Goal: Information Seeking & Learning: Learn about a topic

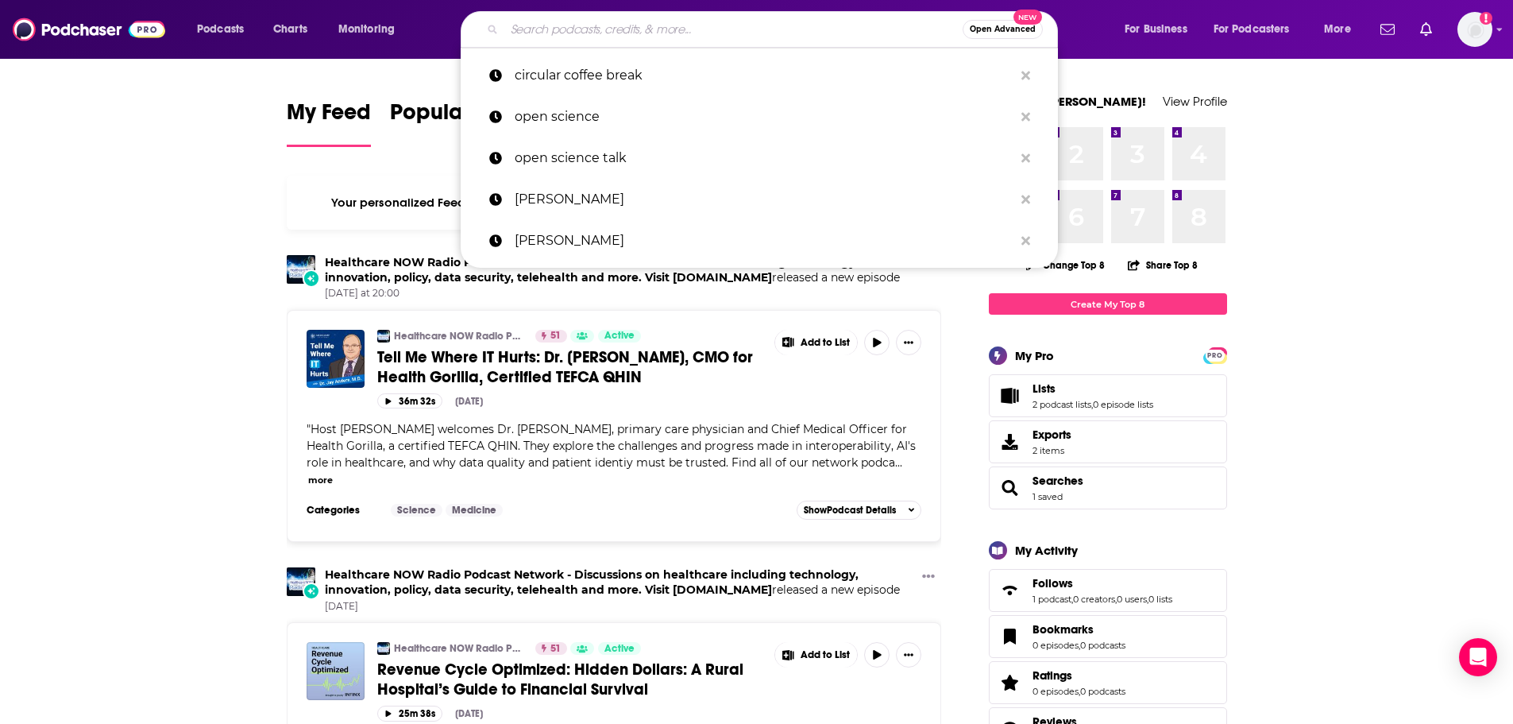
click at [533, 25] on input "Search podcasts, credits, & more..." at bounding box center [733, 29] width 458 height 25
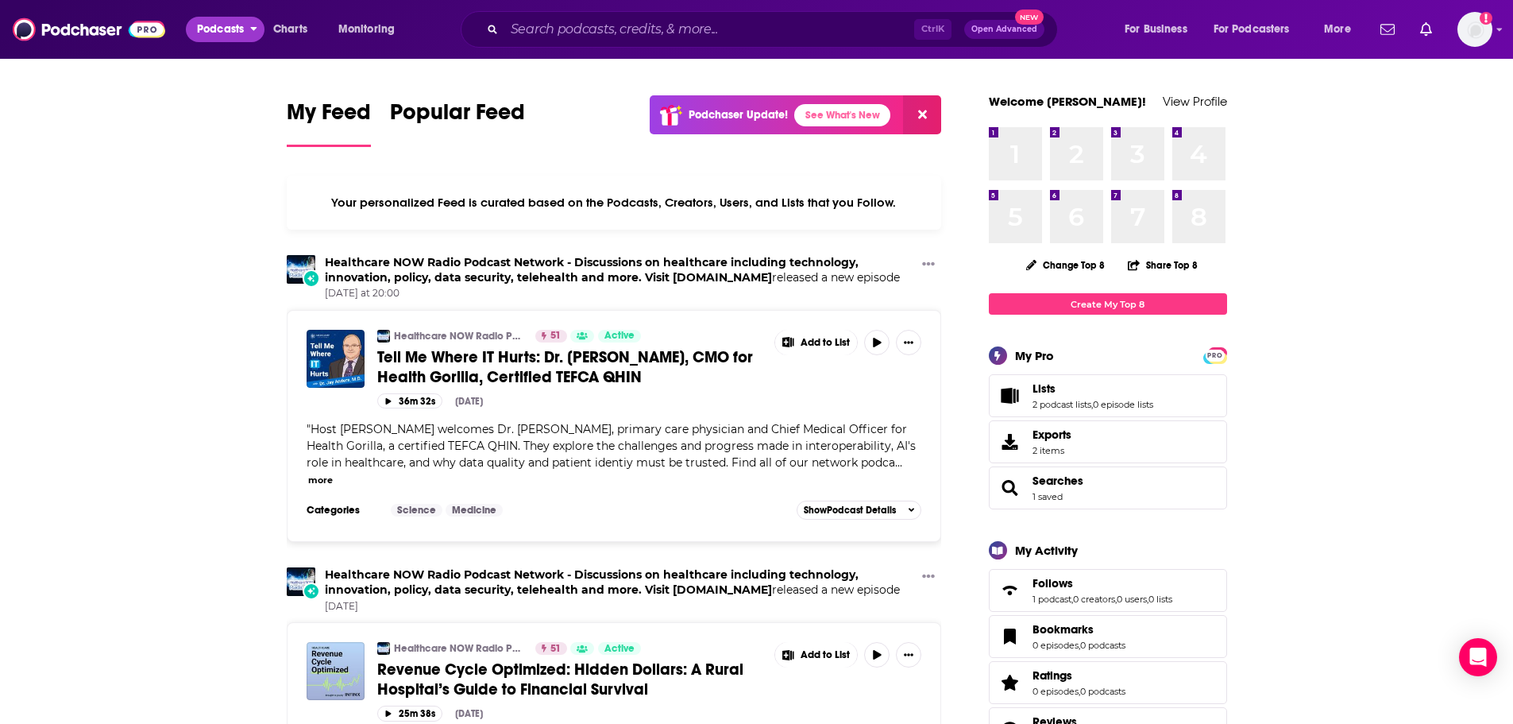
click at [203, 27] on span "Podcasts" at bounding box center [220, 29] width 47 height 22
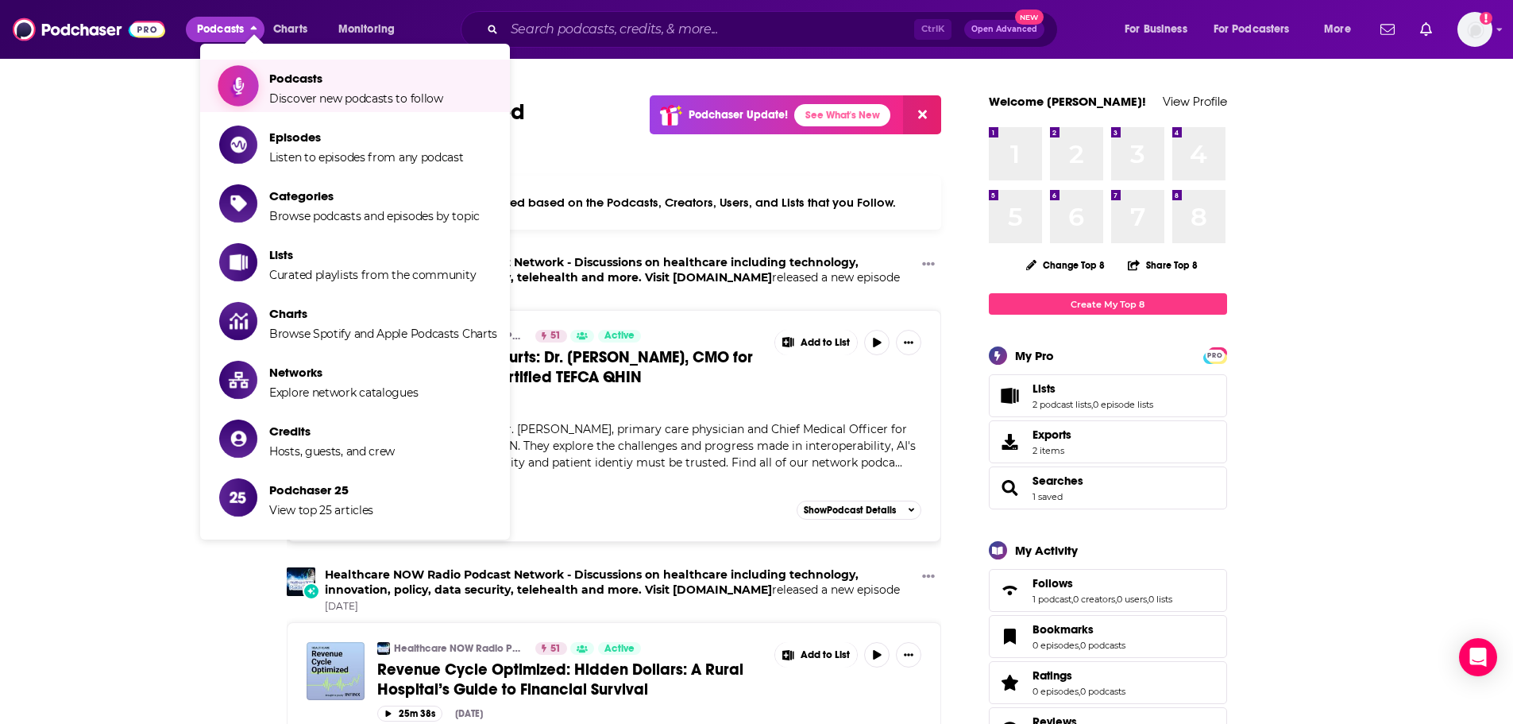
click at [268, 82] on link "Podcasts Discover new podcasts to follow" at bounding box center [358, 86] width 278 height 40
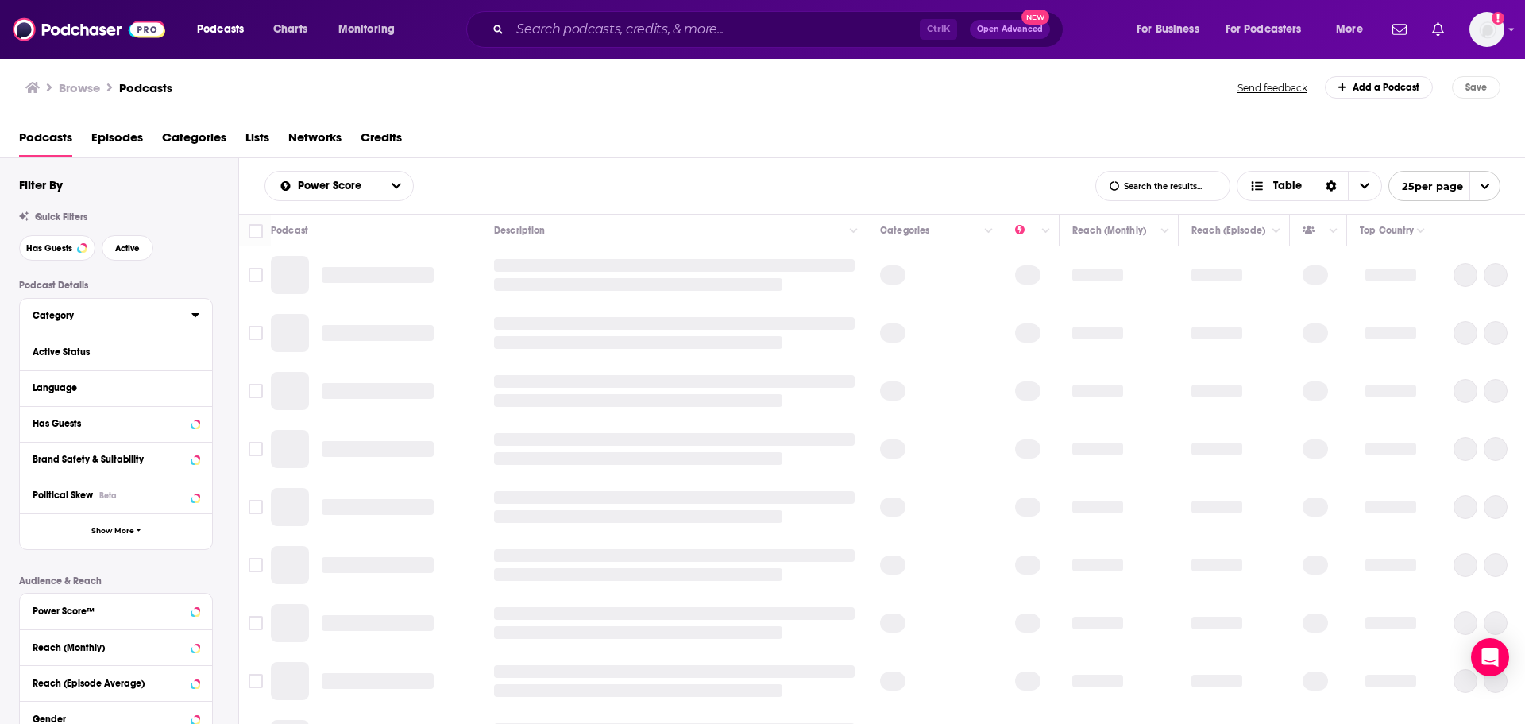
click at [51, 318] on div "Category" at bounding box center [107, 315] width 149 height 11
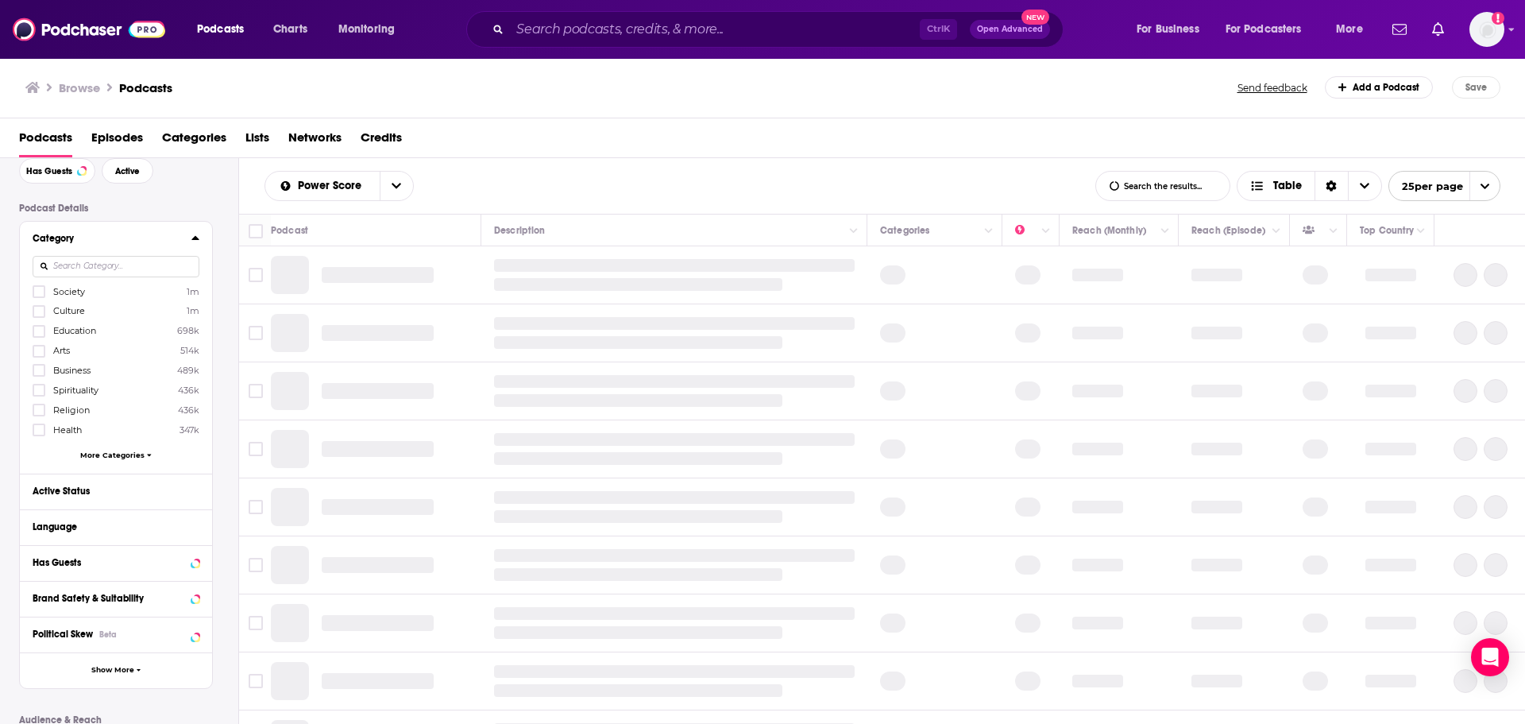
scroll to position [78, 0]
click at [129, 458] on span "More Categories" at bounding box center [112, 454] width 64 height 9
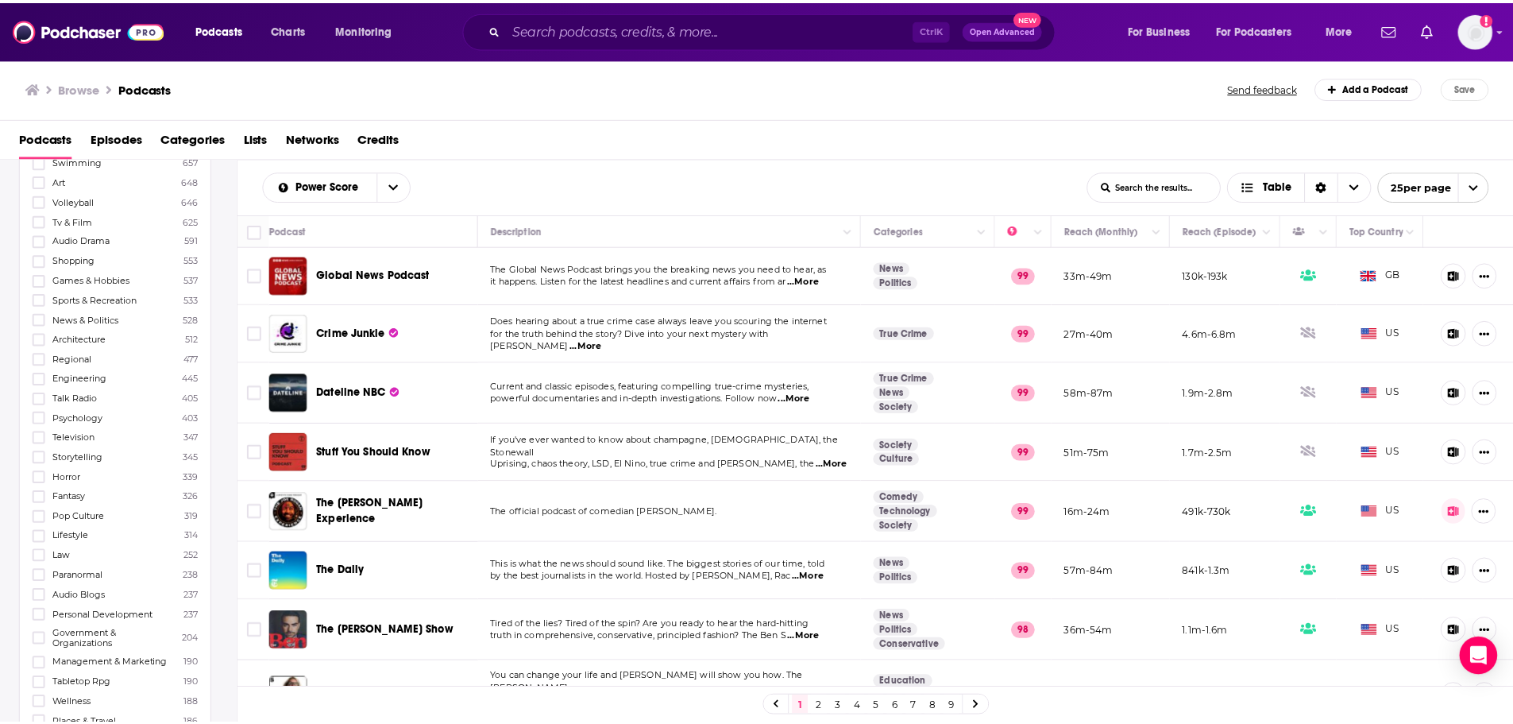
scroll to position [2418, 0]
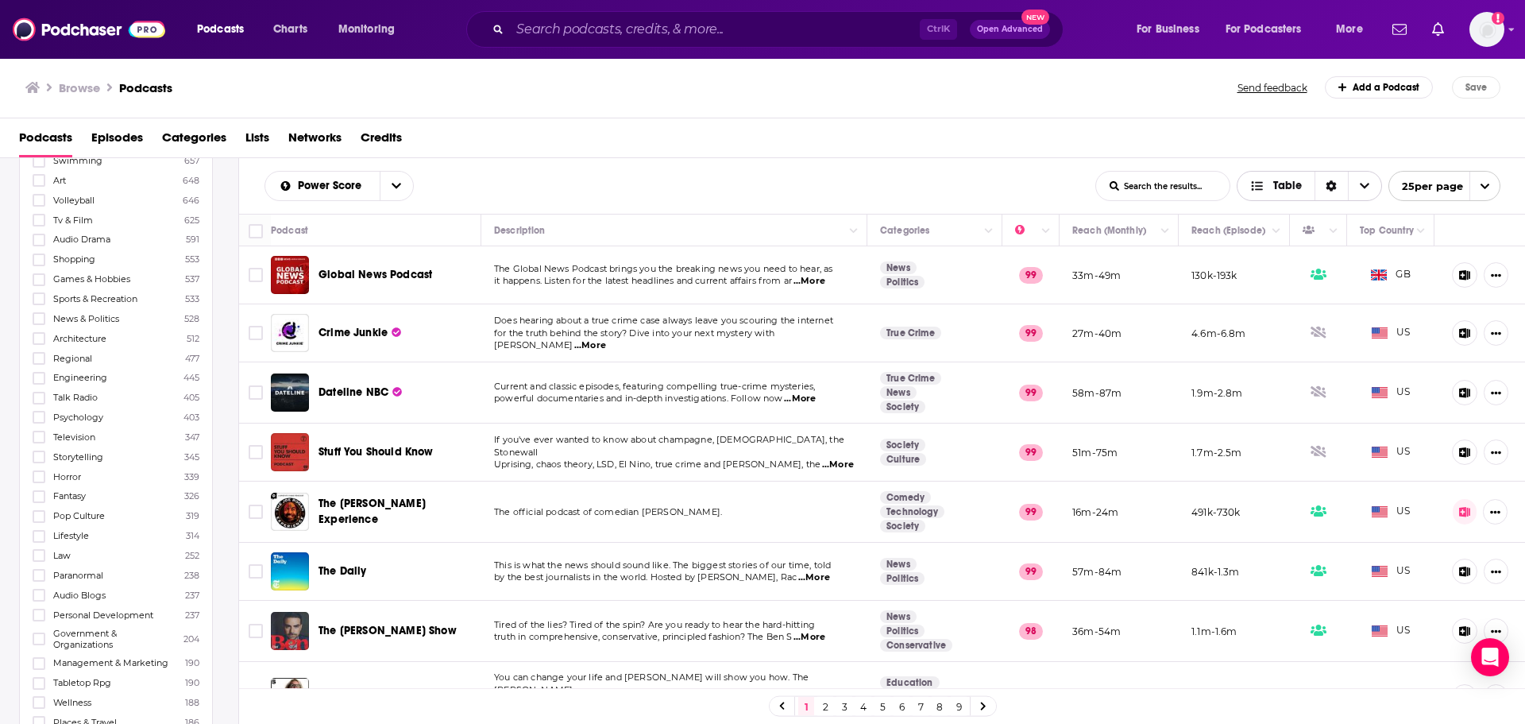
click at [1285, 187] on span "Table" at bounding box center [1287, 185] width 29 height 11
click at [198, 138] on span "Categories" at bounding box center [194, 141] width 64 height 33
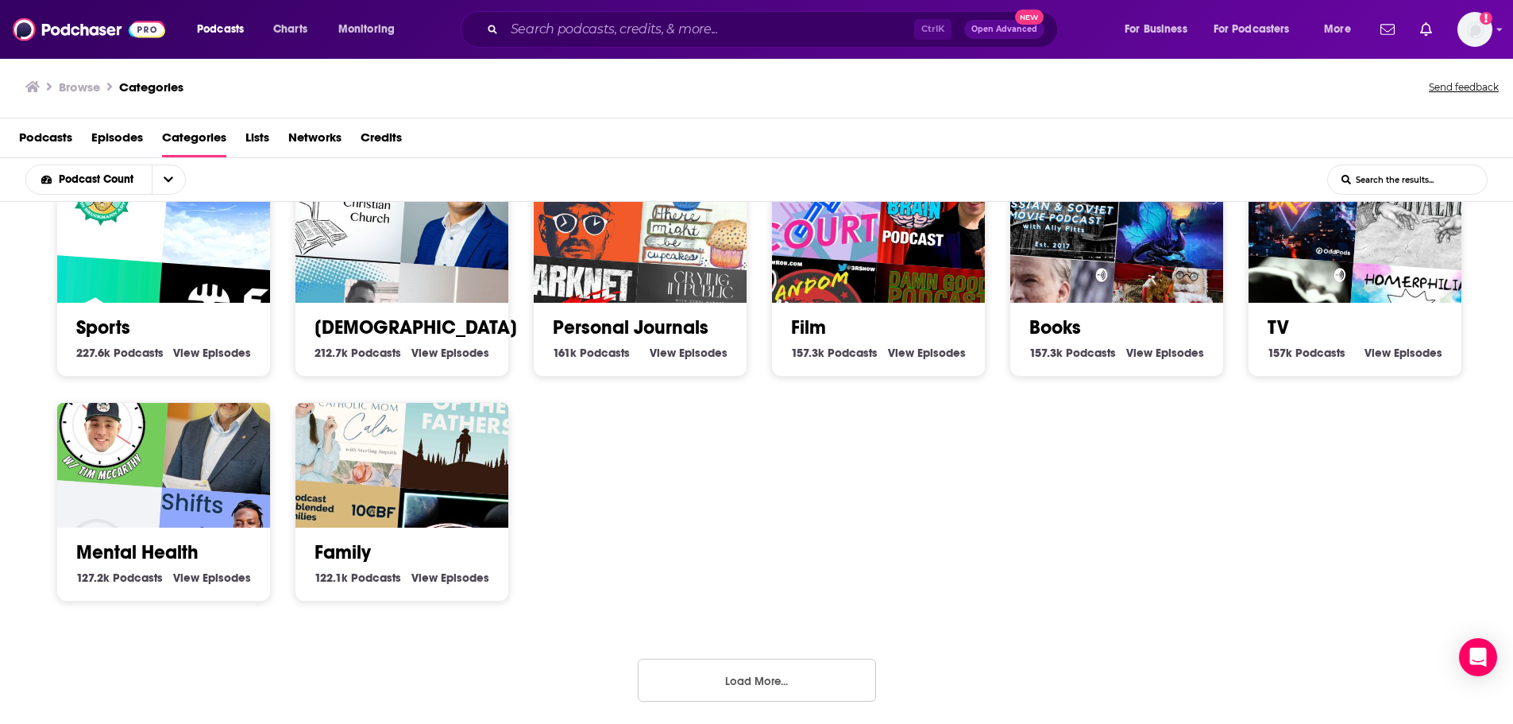
scroll to position [3, 0]
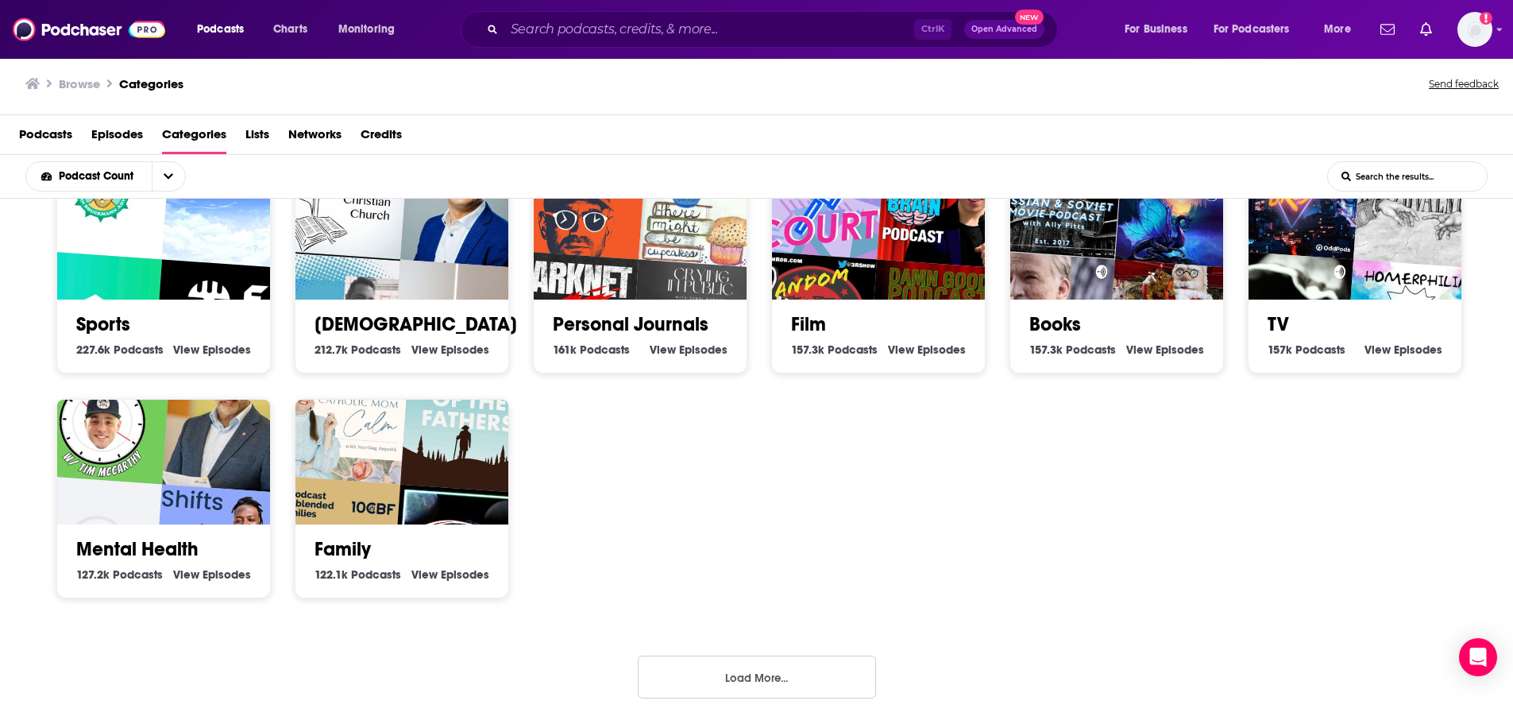
click at [702, 690] on button "Load More..." at bounding box center [757, 676] width 238 height 43
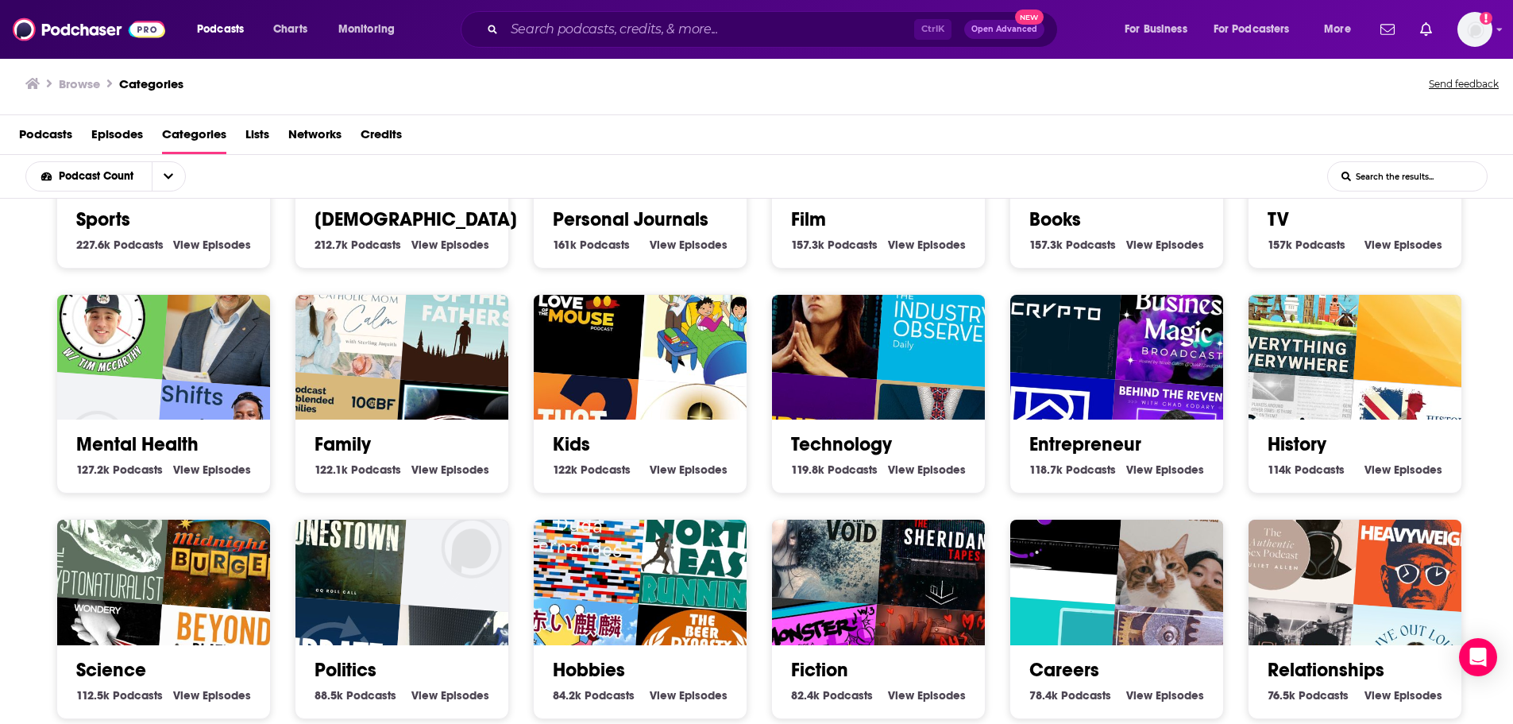
scroll to position [600, 0]
click at [809, 378] on img "Fridaycast" at bounding box center [808, 438] width 137 height 137
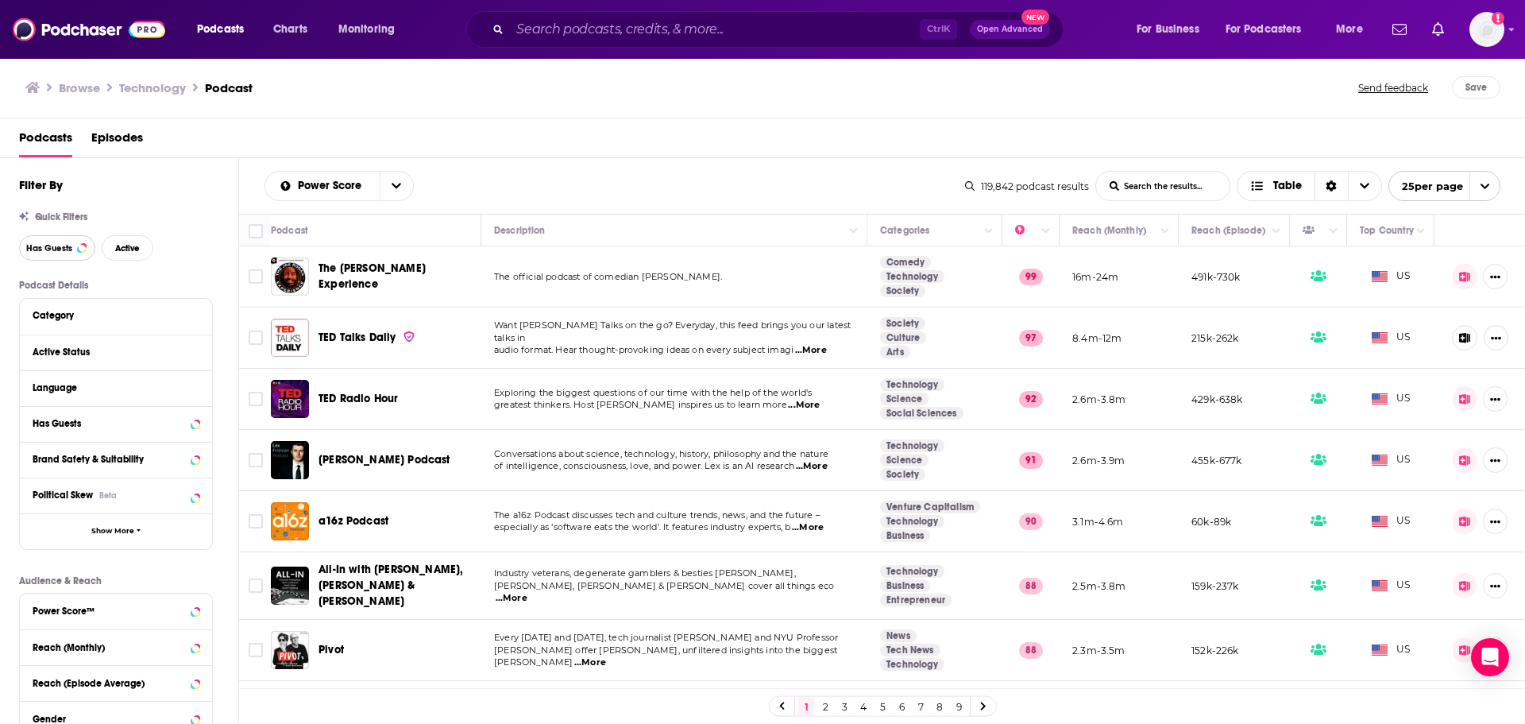
click at [46, 247] on span "Has Guests" at bounding box center [49, 248] width 46 height 9
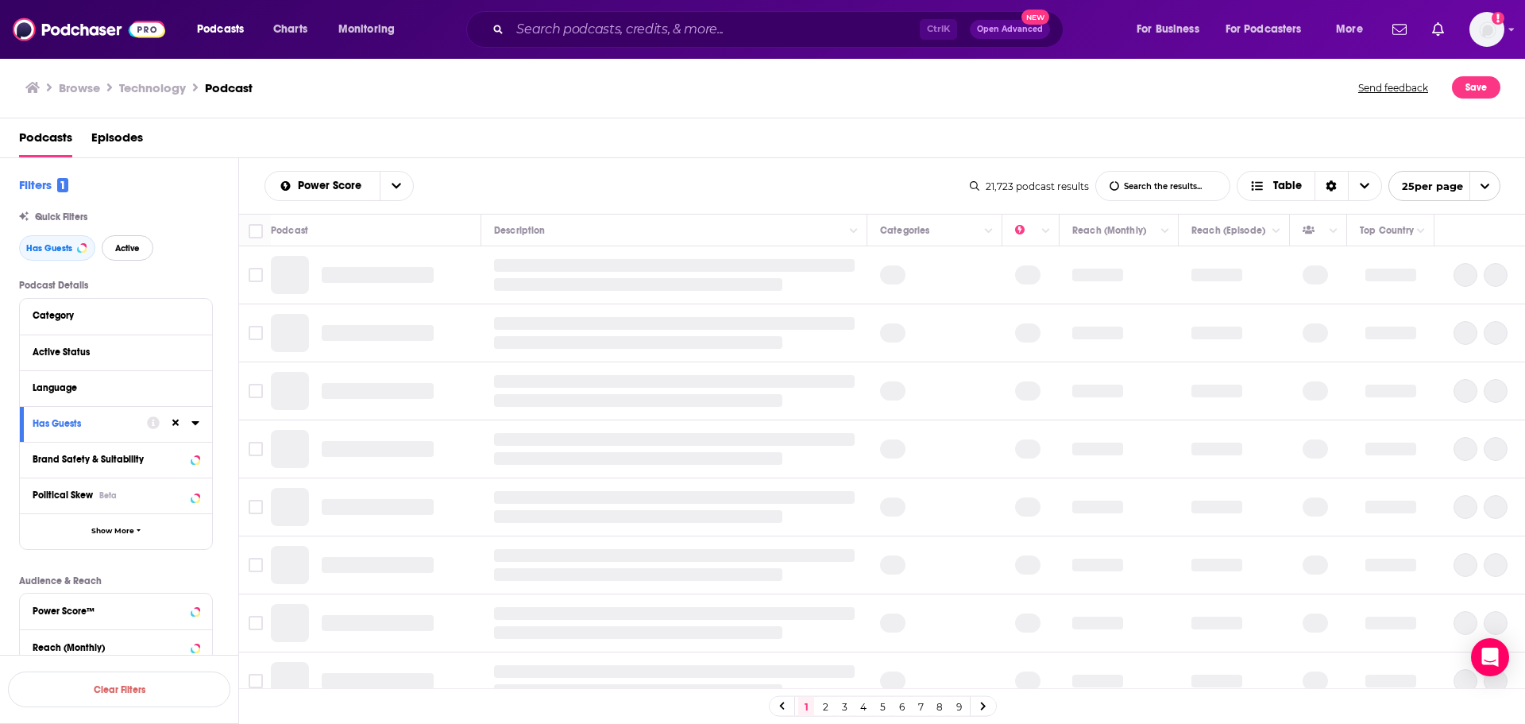
click at [129, 245] on span "Active" at bounding box center [127, 248] width 25 height 9
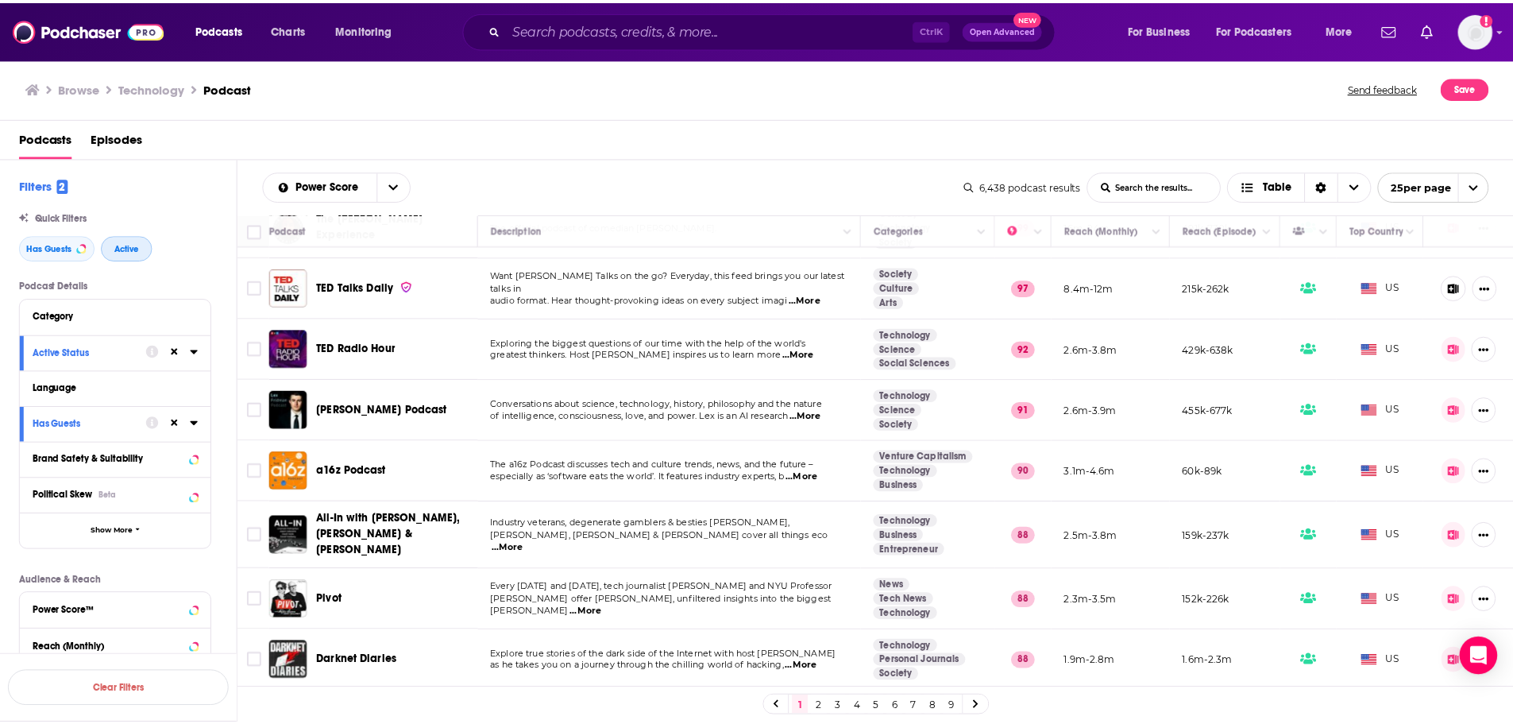
scroll to position [52, 0]
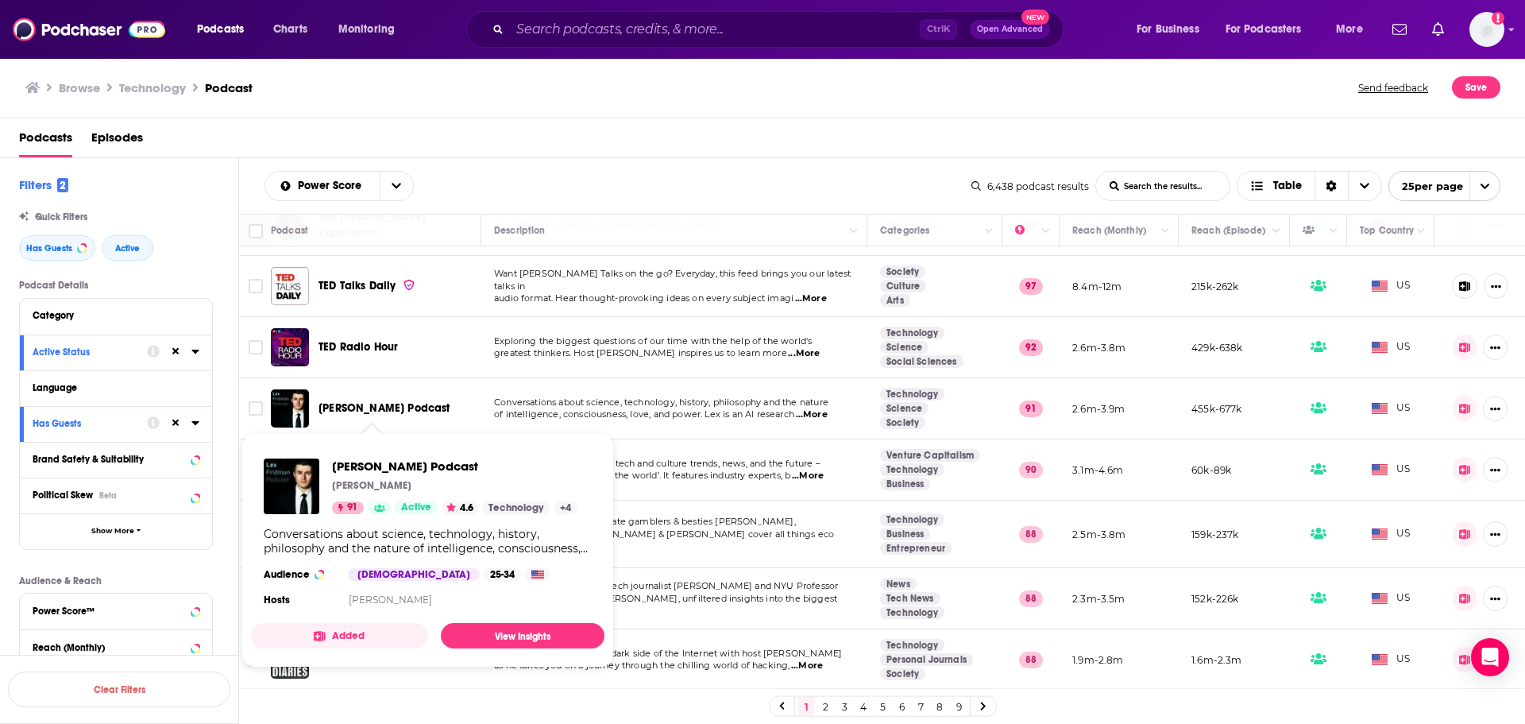
click at [375, 406] on span "[PERSON_NAME] Podcast" at bounding box center [385, 408] width 132 height 14
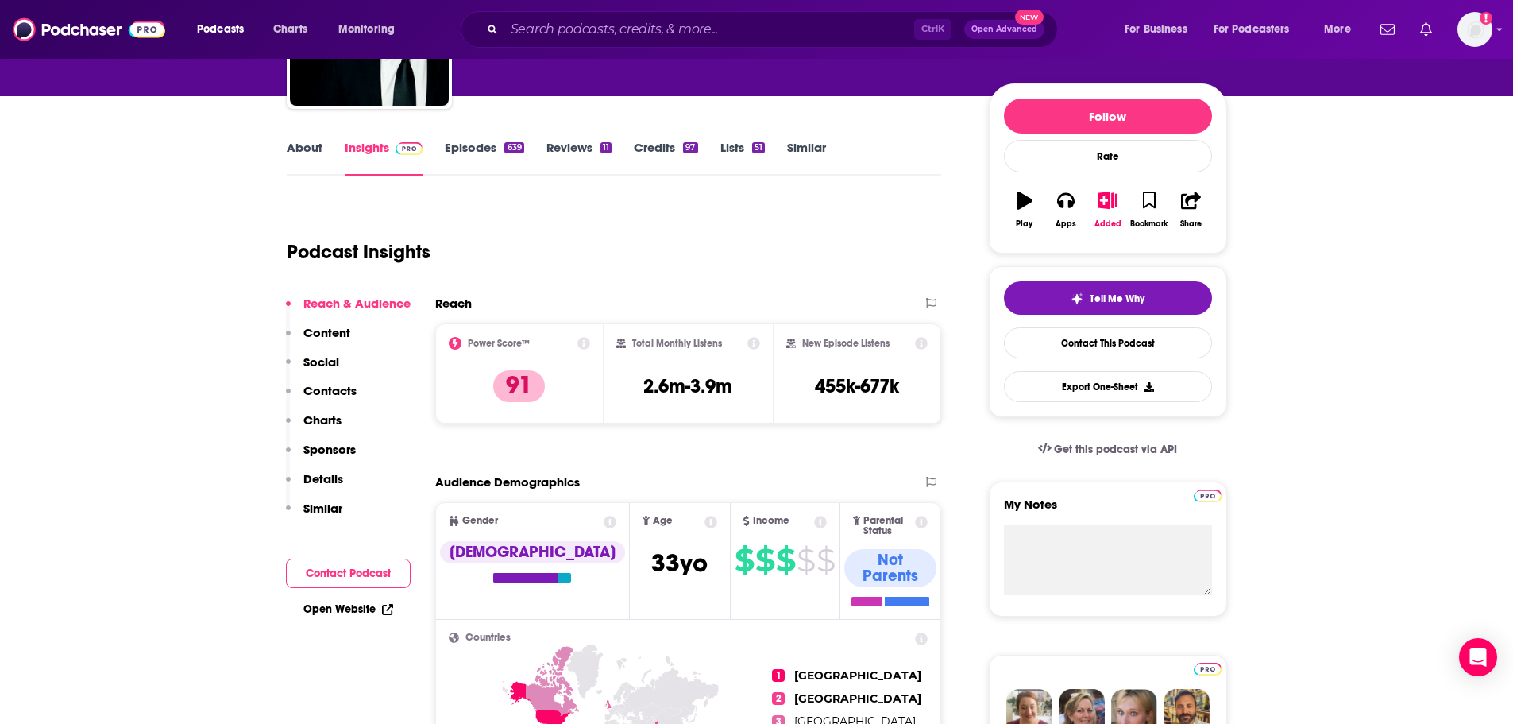
scroll to position [162, 0]
